Goal: Task Accomplishment & Management: Use online tool/utility

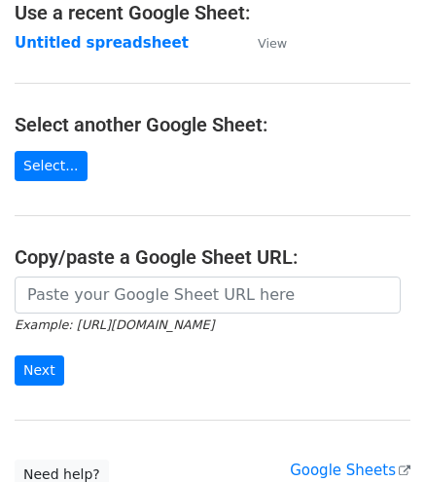
scroll to position [130, 0]
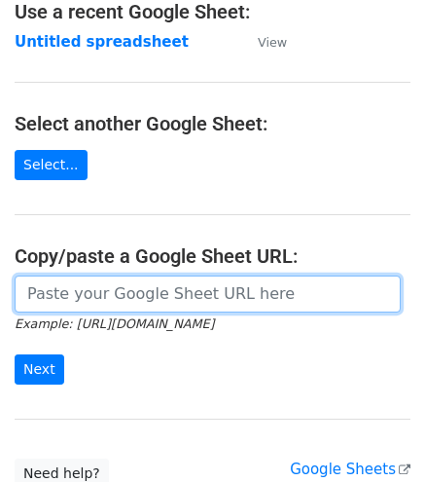
click at [74, 301] on input "url" at bounding box center [208, 294] width 386 height 37
paste input "[URL][DOMAIN_NAME]"
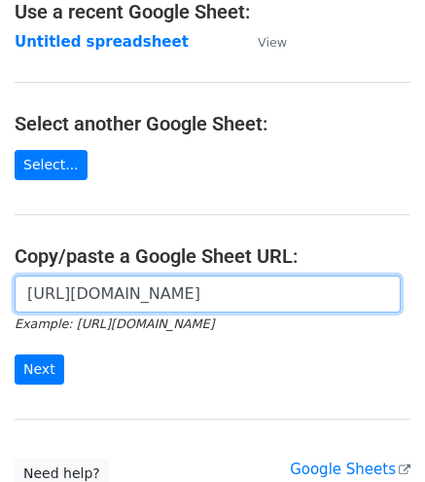
scroll to position [0, 423]
type input "[URL][DOMAIN_NAME]"
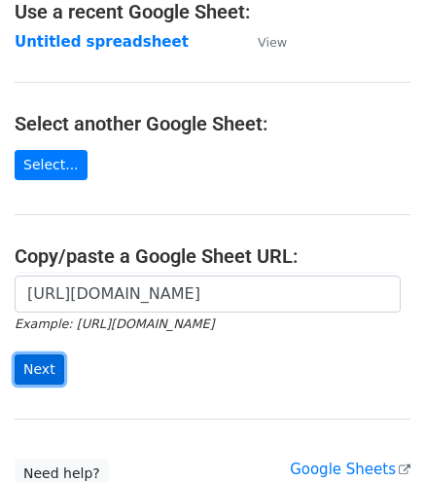
click at [41, 359] on input "Next" at bounding box center [40, 369] width 50 height 30
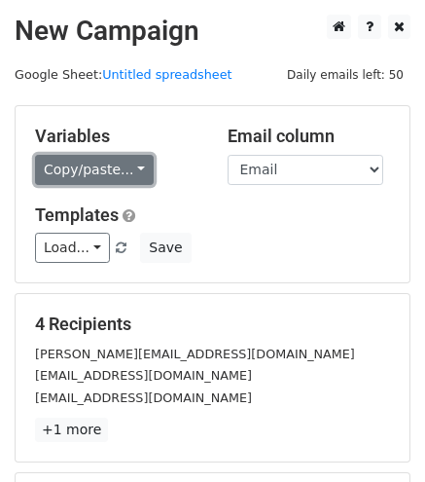
click at [83, 180] on link "Copy/paste..." at bounding box center [94, 170] width 119 height 30
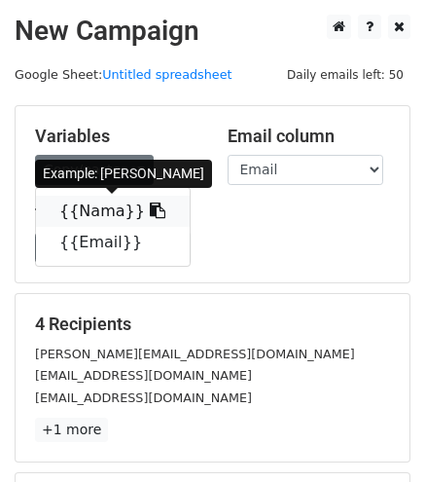
click at [105, 209] on link "{{Nama}}" at bounding box center [113, 211] width 154 height 31
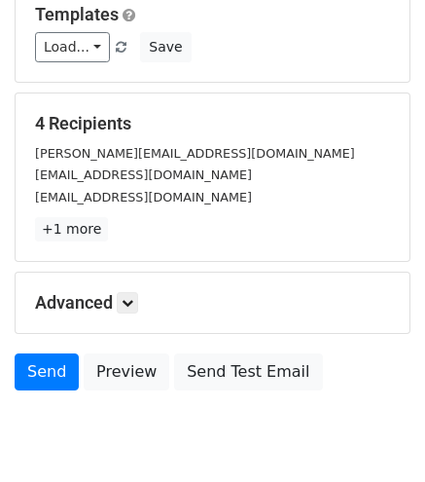
scroll to position [271, 0]
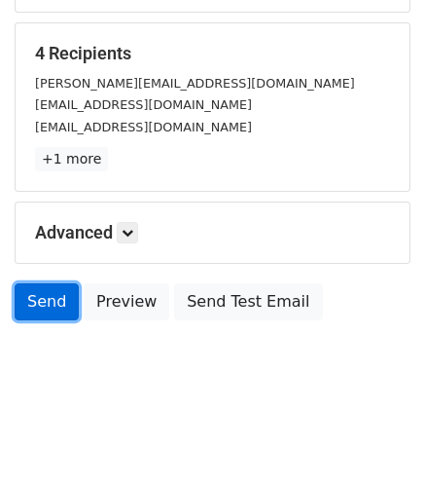
click at [52, 296] on link "Send" at bounding box center [47, 301] width 64 height 37
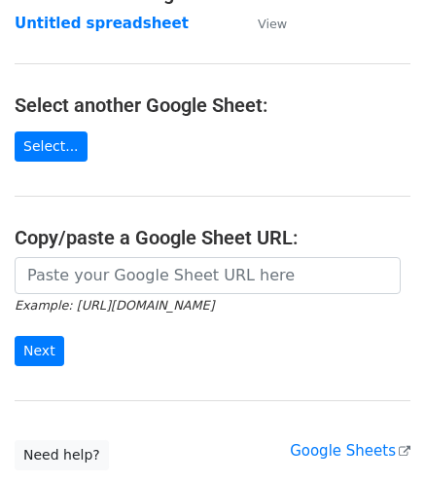
scroll to position [150, 0]
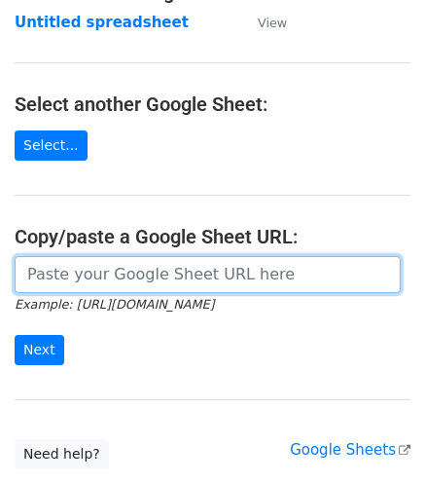
click at [123, 278] on input "url" at bounding box center [208, 274] width 386 height 37
paste input "https://docs.google.com/spreadsheets/d/1uQvir3vgDKcI_c-vr8g6ndcGLyR4koZdyWYYpDK…"
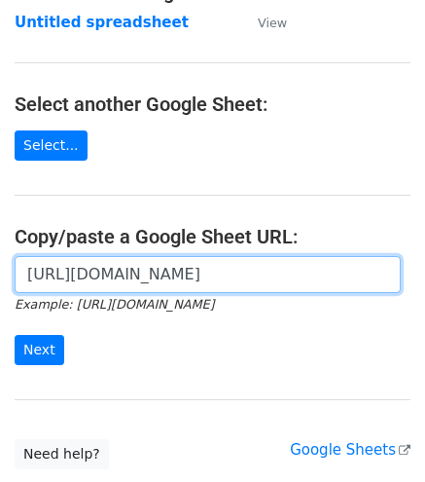
scroll to position [0, 423]
type input "https://docs.google.com/spreadsheets/d/1uQvir3vgDKcI_c-vr8g6ndcGLyR4koZdyWYYpDK…"
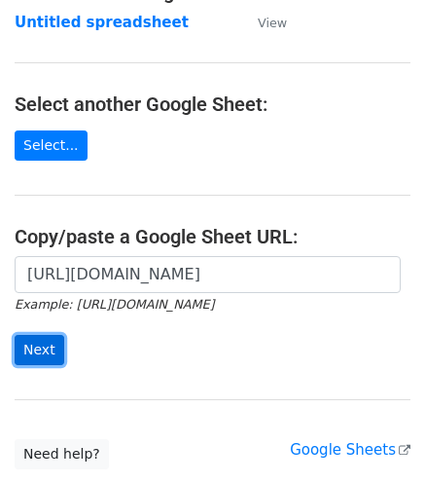
click at [37, 346] on input "Next" at bounding box center [40, 350] width 50 height 30
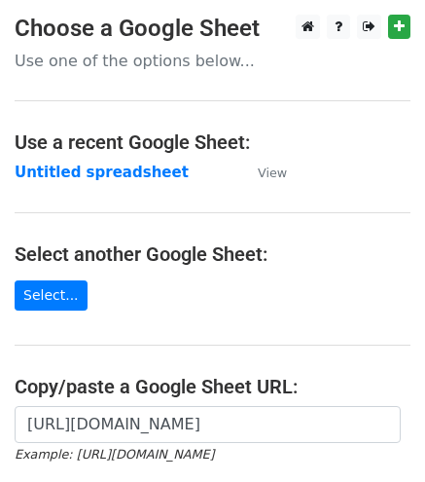
scroll to position [288, 0]
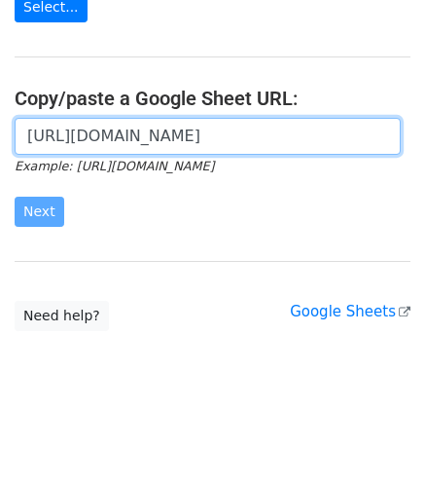
click at [149, 118] on input "https://docs.google.com/spreadsheets/d/1uQvir3vgDKcI_c-vr8g6ndcGLyR4koZdyWYYpDK…" at bounding box center [208, 136] width 386 height 37
drag, startPoint x: 31, startPoint y: 132, endPoint x: 439, endPoint y: 132, distance: 407.9
click at [424, 132] on html "Choose a Google Sheet Use one of the options below... Use a recent Google Sheet…" at bounding box center [212, 99] width 425 height 775
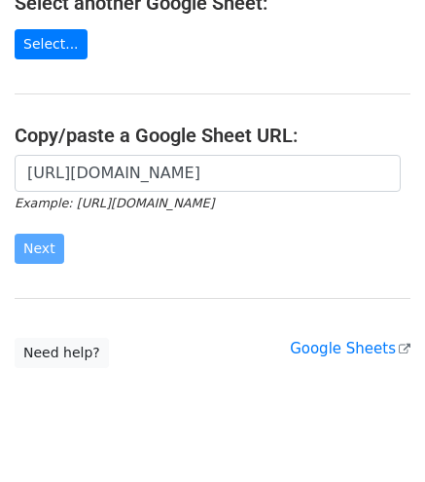
scroll to position [0, 0]
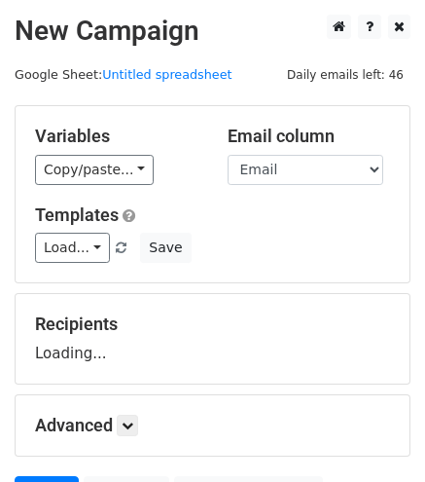
click at [227, 268] on div "Variables Copy/paste... {{Nama}} {{Email}} Email column Nama Email Templates Lo…" at bounding box center [213, 194] width 394 height 176
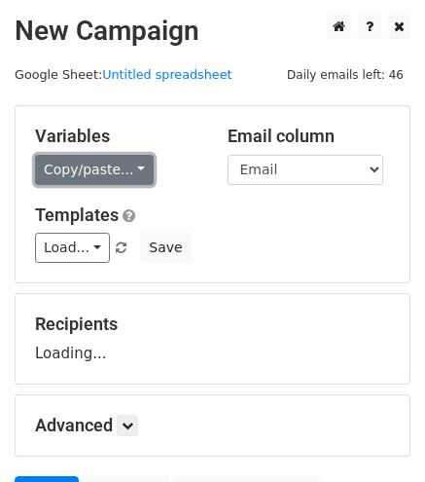
click at [88, 177] on link "Copy/paste..." at bounding box center [94, 170] width 119 height 30
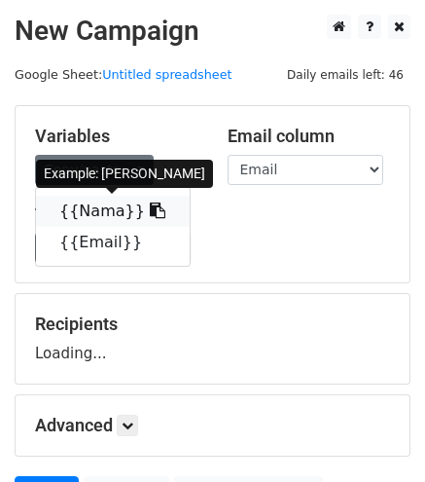
click at [106, 211] on link "{{Nama}}" at bounding box center [113, 211] width 154 height 31
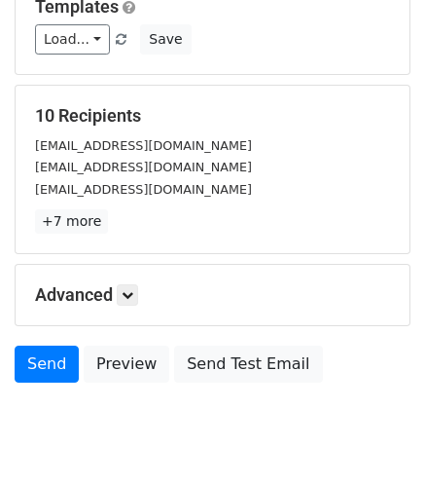
scroll to position [227, 0]
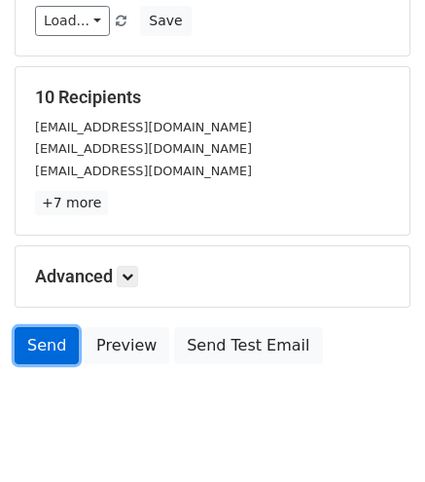
click at [64, 333] on link "Send" at bounding box center [47, 345] width 64 height 37
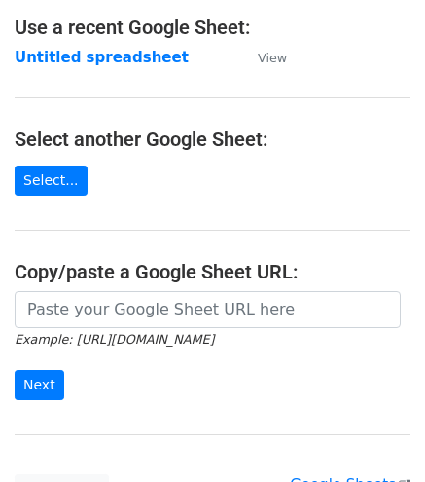
scroll to position [117, 0]
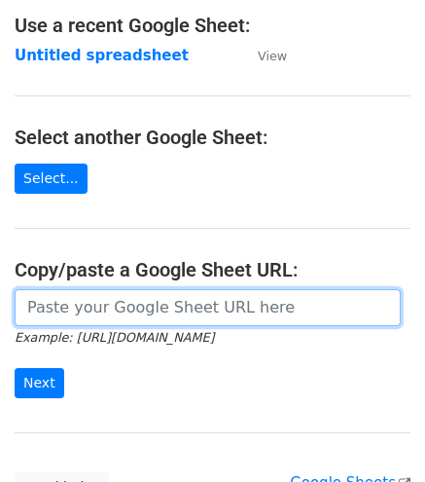
click at [156, 310] on input "url" at bounding box center [208, 307] width 386 height 37
paste input "[URL][DOMAIN_NAME]"
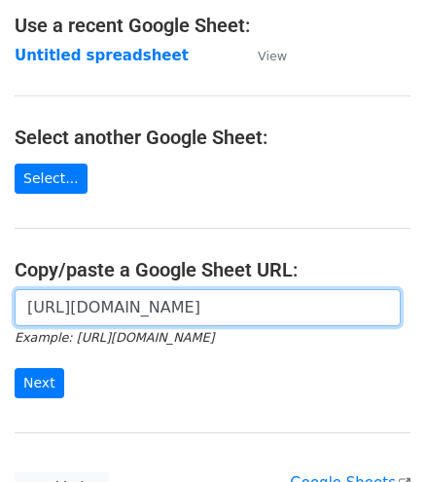
scroll to position [0, 423]
type input "https://docs.google.com/spreadsheets/d/1uQvir3vgDKcI_c-vr8g6ndcGLyR4koZdyWYYpDK…"
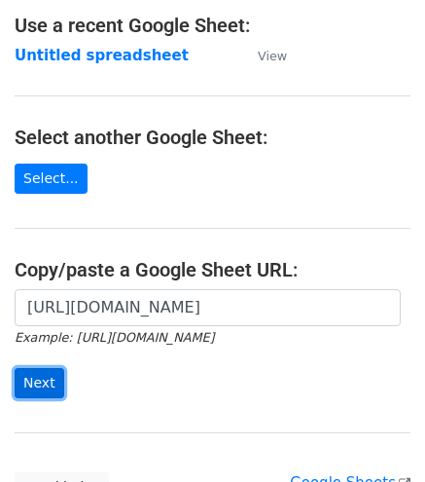
click at [41, 368] on input "Next" at bounding box center [40, 383] width 50 height 30
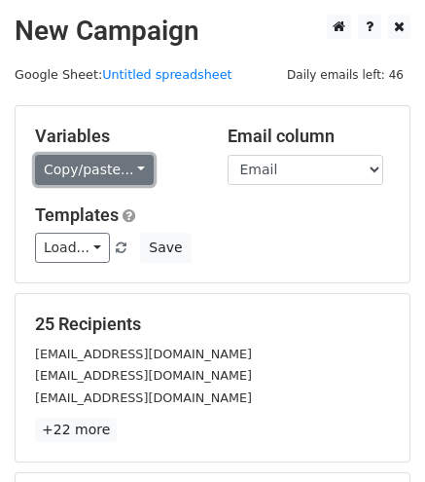
click at [82, 163] on link "Copy/paste..." at bounding box center [94, 170] width 119 height 30
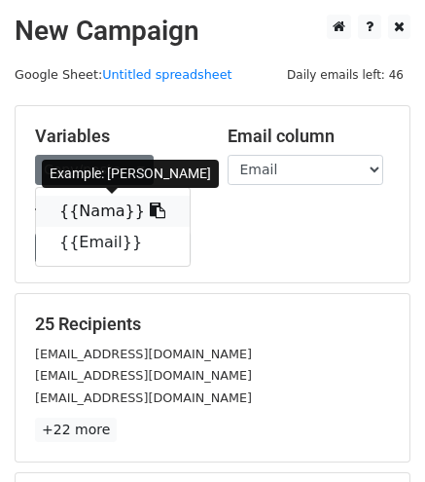
click at [111, 213] on link "{{Nama}}" at bounding box center [113, 211] width 154 height 31
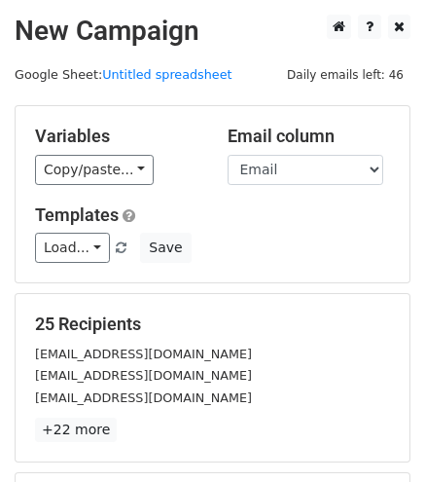
scroll to position [271, 0]
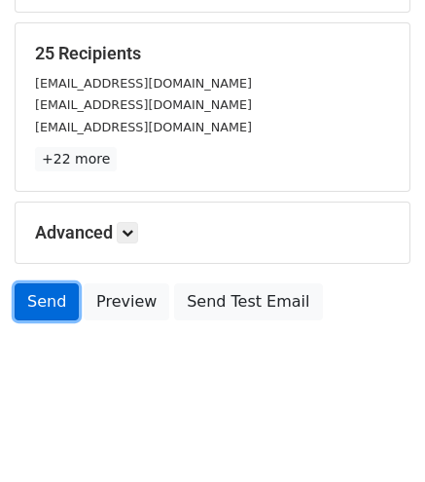
click at [55, 288] on link "Send" at bounding box center [47, 301] width 64 height 37
